Goal: Task Accomplishment & Management: Use online tool/utility

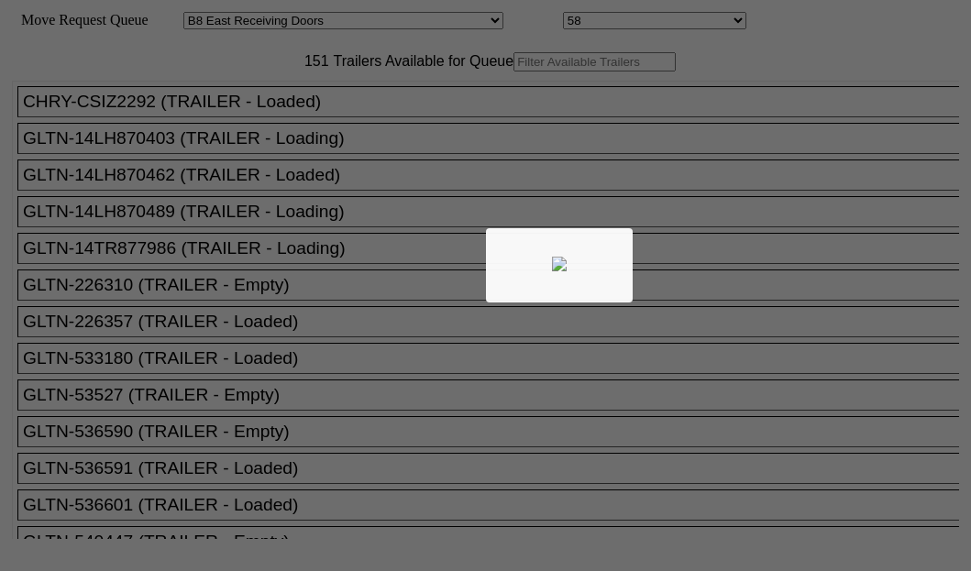
select select "536"
select select "8226"
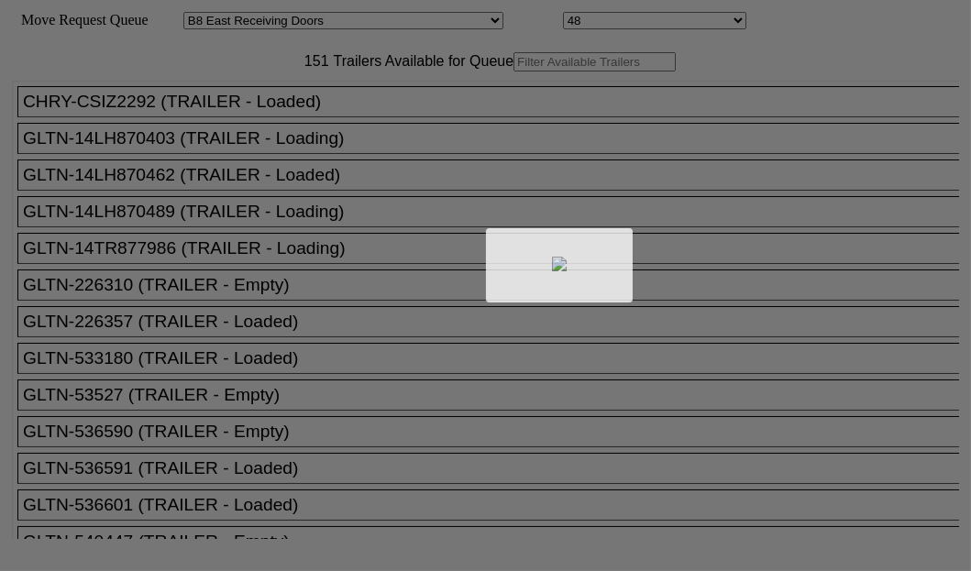
click at [306, 124] on div at bounding box center [485, 285] width 971 height 571
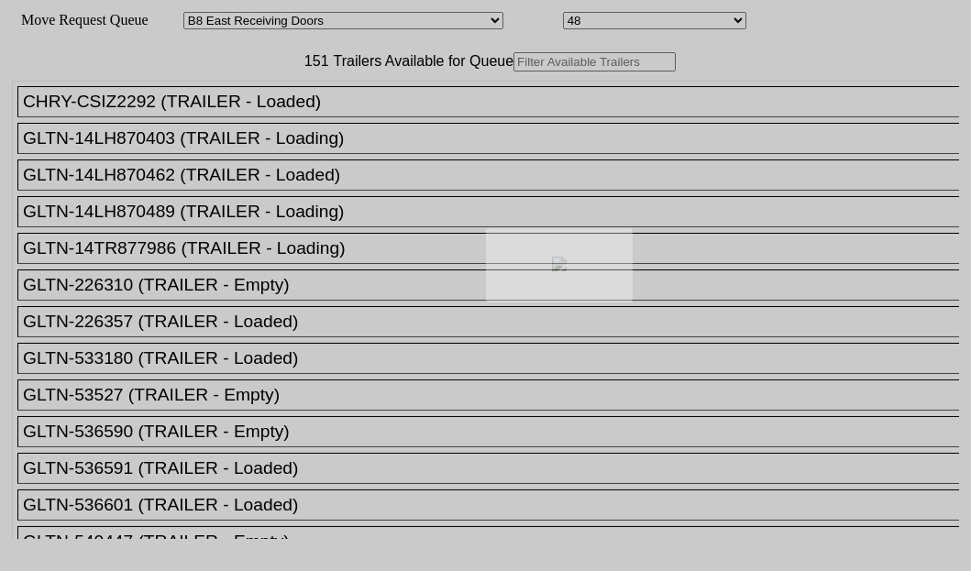
drag, startPoint x: 0, startPoint y: 0, endPoint x: 306, endPoint y: 123, distance: 330.1
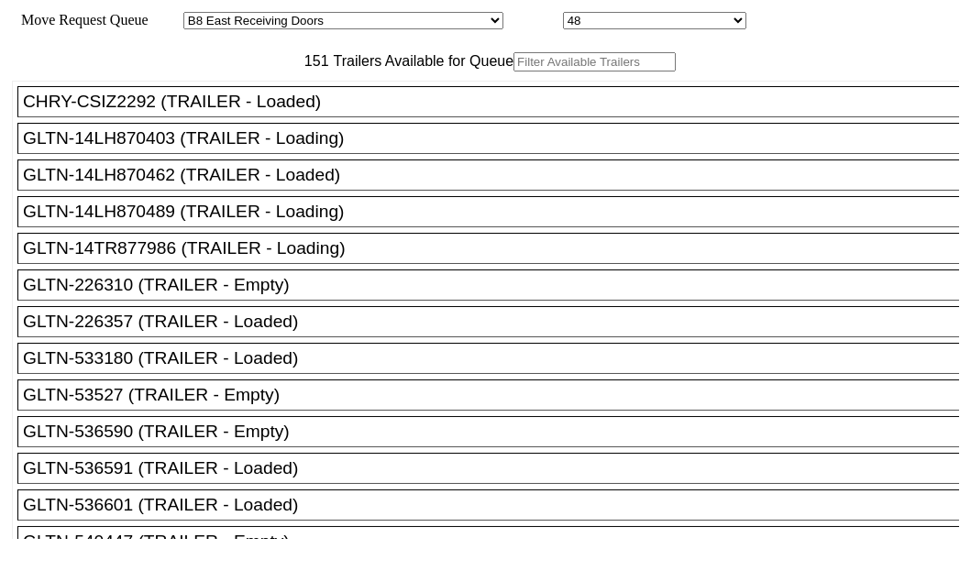
click at [514, 72] on input "text" at bounding box center [595, 61] width 162 height 19
paste input "UACU8335266"
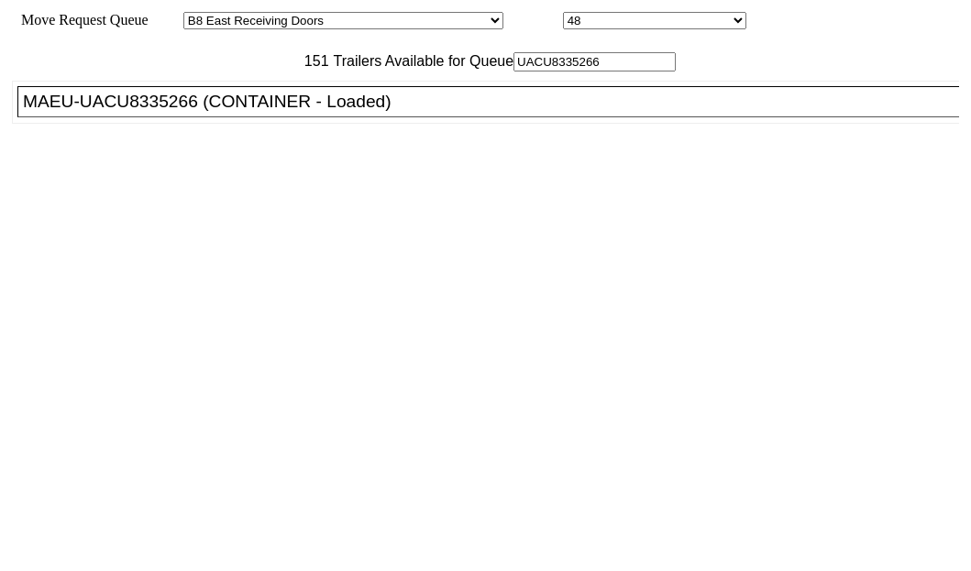
type input "UACU8335266"
click at [121, 112] on div "MAEU-UACU8335266 (CONTAINER - Loaded)" at bounding box center [496, 102] width 947 height 20
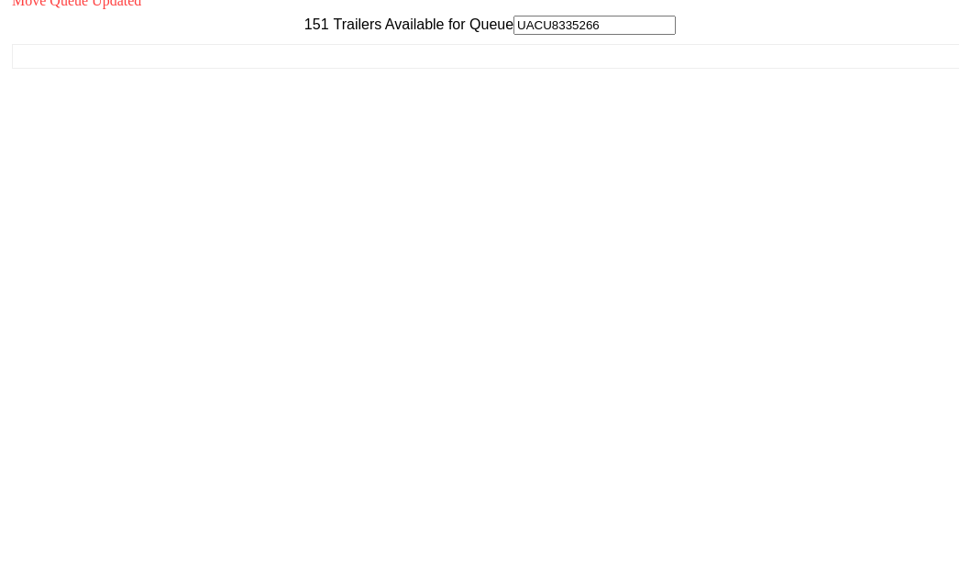
scroll to position [73, 0]
